Goal: Check status

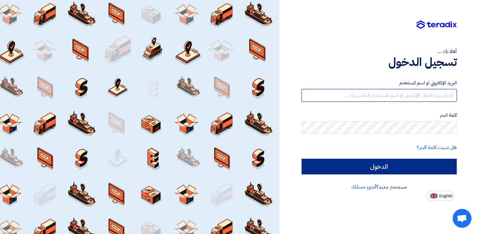
type input "ahmed.metwally@wadigroup.com.eg"
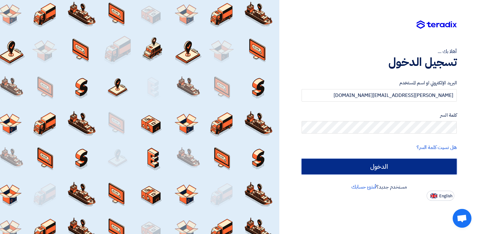
click at [385, 162] on input "الدخول" at bounding box center [378, 167] width 155 height 16
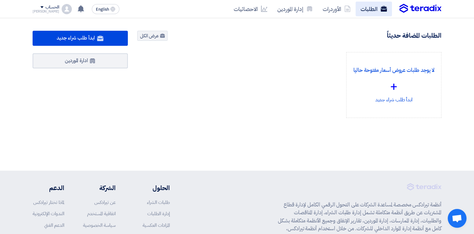
click at [375, 8] on link "الطلبات" at bounding box center [374, 9] width 36 height 15
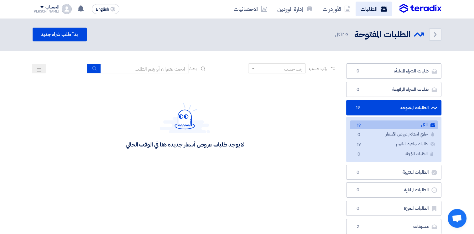
click at [377, 9] on link "الطلبات" at bounding box center [374, 9] width 36 height 15
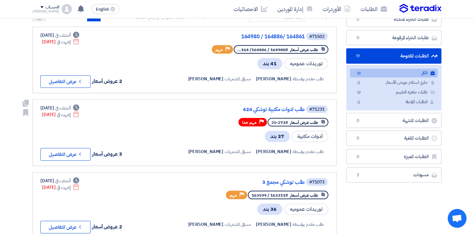
scroll to position [63, 0]
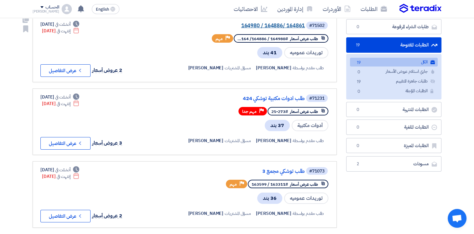
click at [275, 27] on link "164980 / 164886/ 164861" at bounding box center [242, 26] width 125 height 6
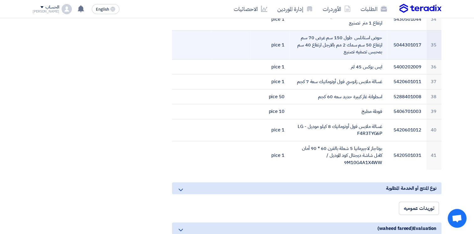
scroll to position [658, 0]
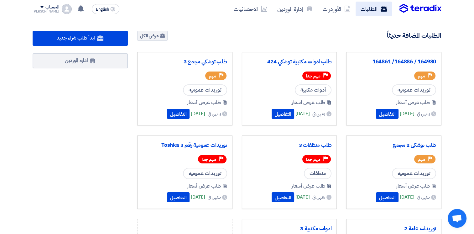
click at [372, 10] on link "الطلبات" at bounding box center [374, 9] width 36 height 15
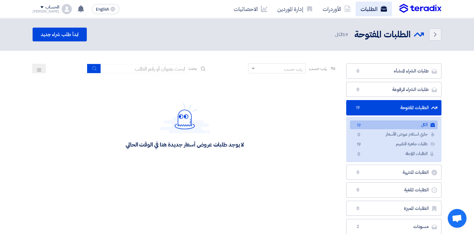
click at [371, 8] on link "الطلبات" at bounding box center [374, 9] width 36 height 15
click at [372, 8] on link "الطلبات" at bounding box center [374, 9] width 36 height 15
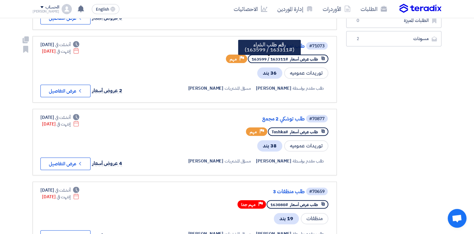
scroll to position [188, 0]
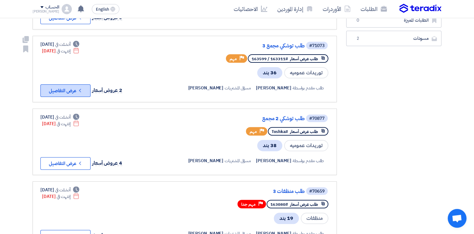
click at [76, 86] on button "Check details عرض التفاصيل" at bounding box center [65, 90] width 50 height 13
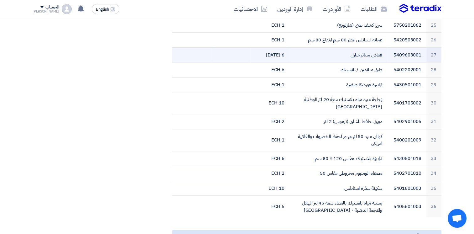
scroll to position [564, 0]
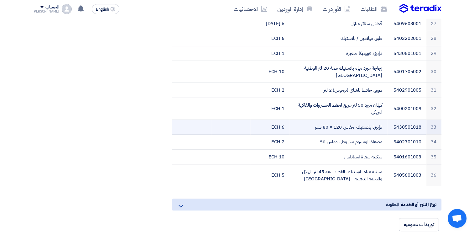
click at [335, 119] on td "ترابيزة بلاستيك مقاس 120 × 80 سم" at bounding box center [339, 126] width 98 height 15
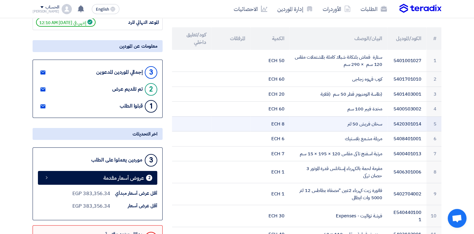
scroll to position [63, 0]
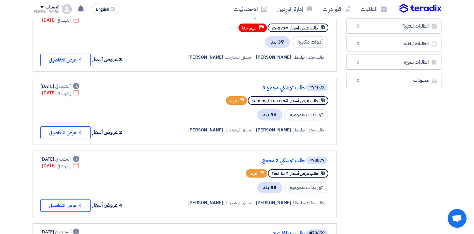
scroll to position [157, 0]
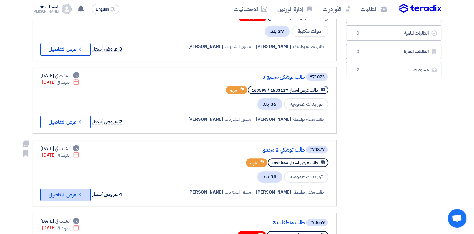
click at [81, 191] on icon "Check details" at bounding box center [80, 194] width 6 height 6
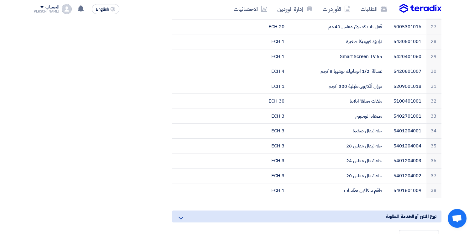
scroll to position [564, 0]
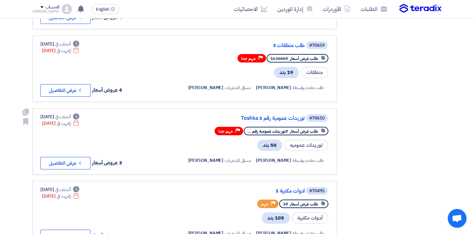
scroll to position [345, 0]
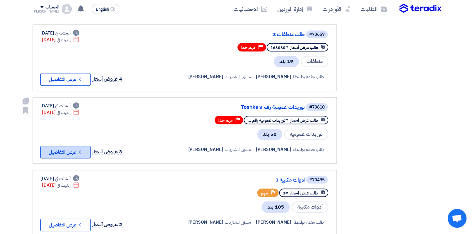
click at [71, 148] on button "Check details عرض التفاصيل" at bounding box center [65, 152] width 50 height 13
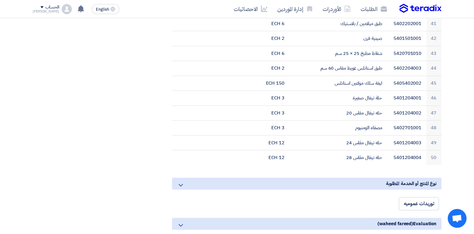
scroll to position [783, 0]
